Goal: Task Accomplishment & Management: Manage account settings

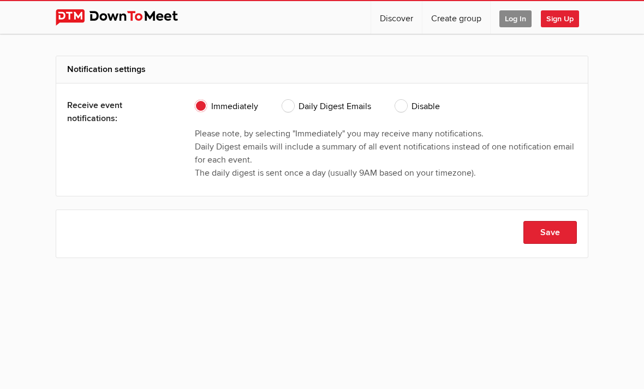
click at [401, 109] on span "Disable" at bounding box center [417, 106] width 45 height 13
click at [395, 100] on input "Disable" at bounding box center [394, 99] width 1 height 1
radio input "true"
click at [536, 230] on button "Save" at bounding box center [549, 232] width 53 height 23
click at [548, 236] on button "Save" at bounding box center [549, 232] width 53 height 23
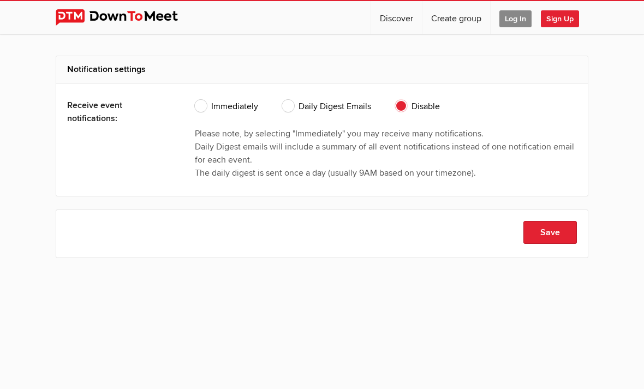
click at [506, 20] on span "Log In" at bounding box center [515, 18] width 32 height 17
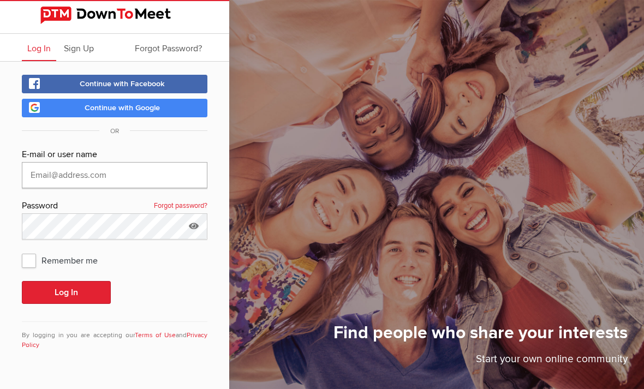
click at [43, 175] on input "text" at bounding box center [114, 175] width 185 height 26
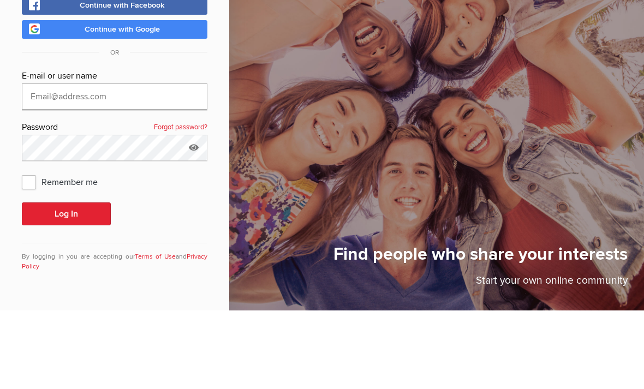
type input "savoyc1961@icloud.com"
click at [66, 281] on button "Log In" at bounding box center [66, 292] width 89 height 23
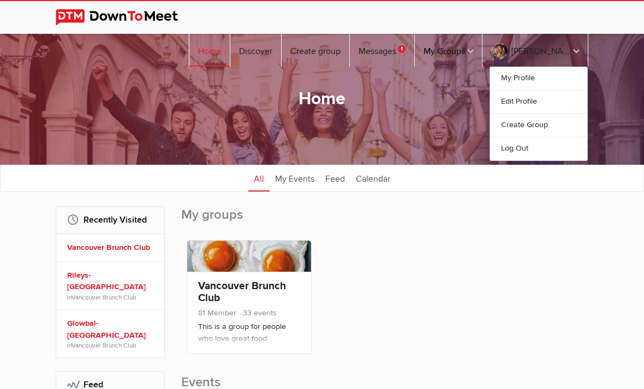
click at [526, 90] on link "Edit Profile" at bounding box center [538, 101] width 97 height 23
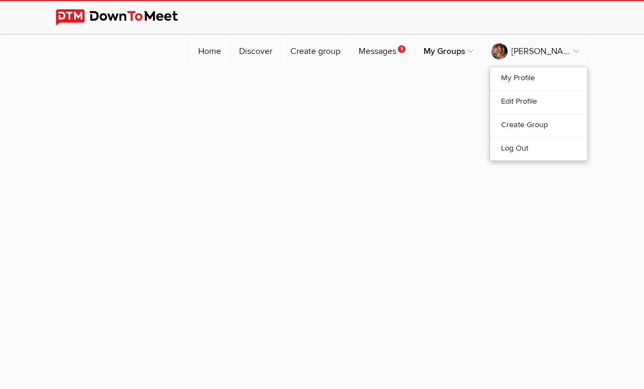
select select "Canada"
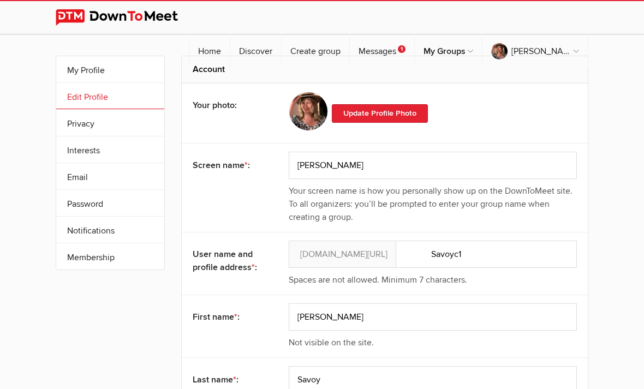
click at [97, 178] on link "Email" at bounding box center [110, 176] width 108 height 26
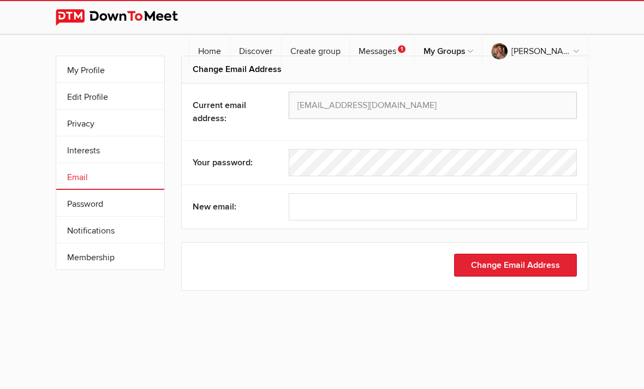
click at [87, 229] on link "Notifications" at bounding box center [110, 230] width 108 height 26
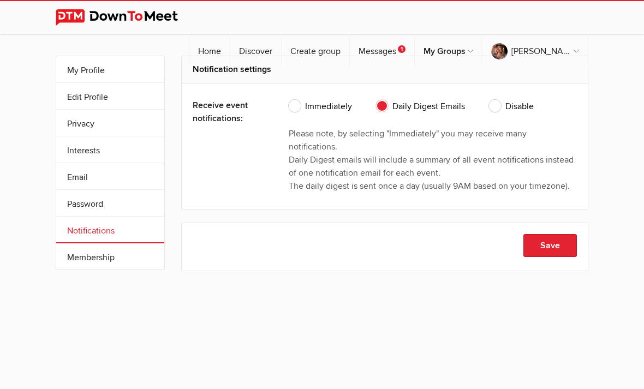
click at [499, 111] on span "Disable" at bounding box center [511, 106] width 45 height 13
click at [489, 100] on input "Disable" at bounding box center [488, 99] width 1 height 1
radio input "true"
click at [542, 247] on button "Save" at bounding box center [549, 245] width 53 height 23
click at [518, 137] on link "Log Out" at bounding box center [538, 148] width 97 height 23
